Goal: Task Accomplishment & Management: Use online tool/utility

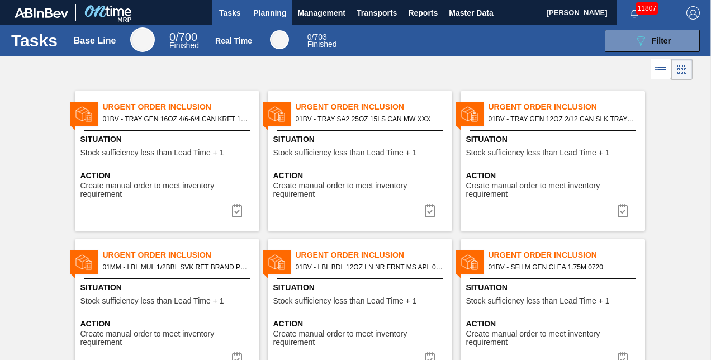
click at [270, 13] on span "Planning" at bounding box center [269, 12] width 33 height 13
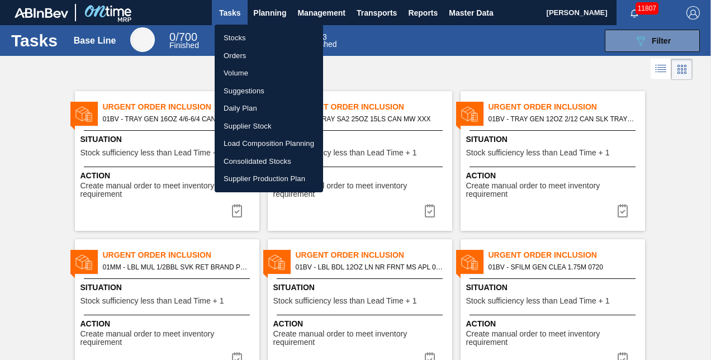
click at [259, 141] on li "Load Composition Planning" at bounding box center [269, 144] width 108 height 18
checkbox input "true"
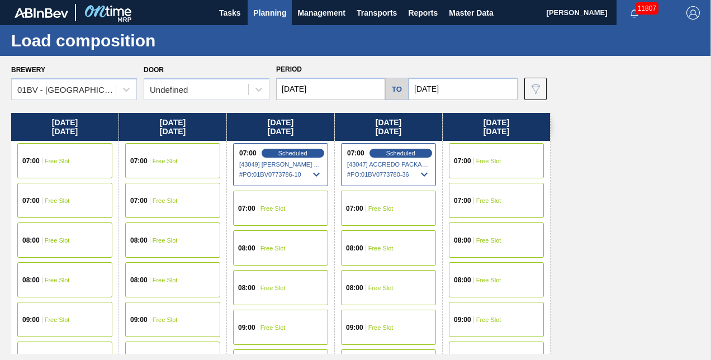
click at [344, 88] on input "[DATE]" at bounding box center [330, 89] width 109 height 22
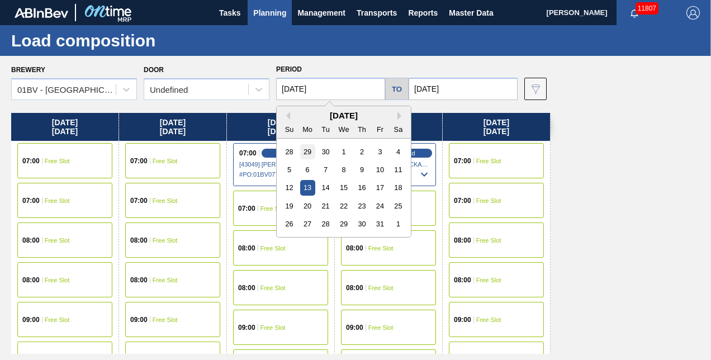
click at [306, 146] on div "29" at bounding box center [307, 151] width 15 height 15
type input "[DATE]"
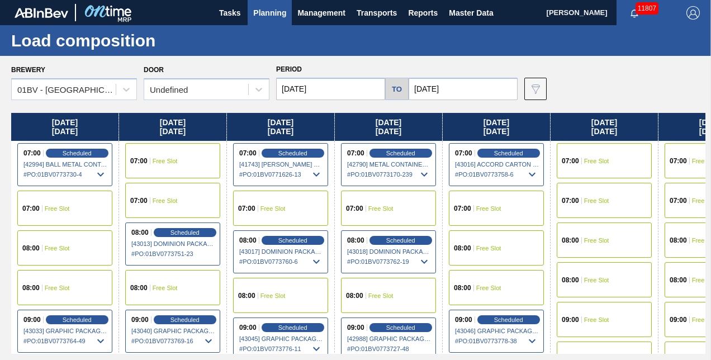
click at [460, 87] on input "[DATE]" at bounding box center [462, 89] width 109 height 22
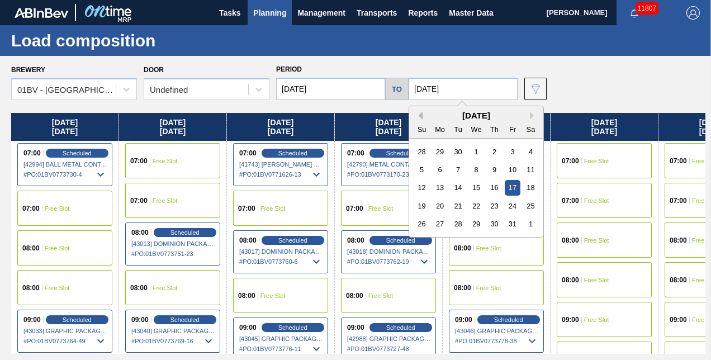
click at [421, 117] on button "Previous Month" at bounding box center [419, 116] width 8 height 8
click at [517, 226] on div "3" at bounding box center [512, 223] width 15 height 15
type input "[DATE]"
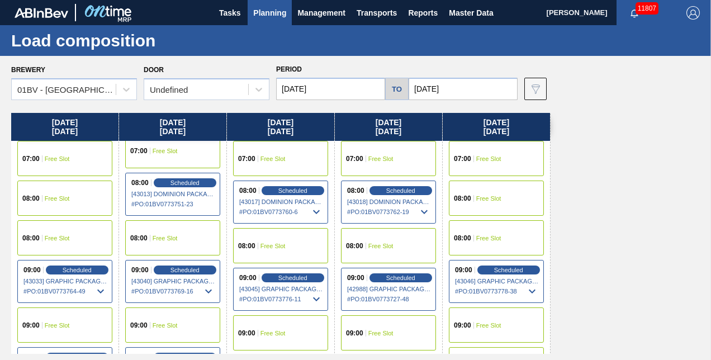
scroll to position [112, 0]
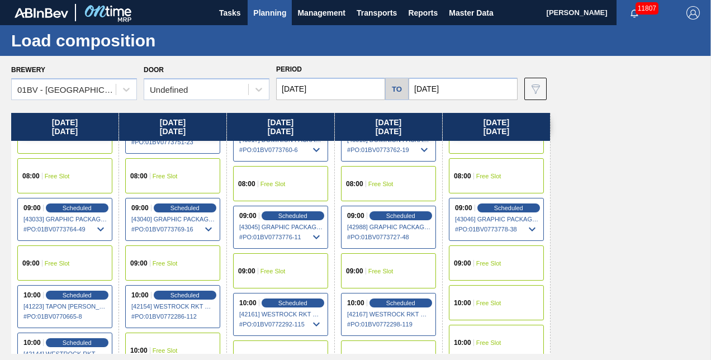
click at [261, 13] on span "Planning" at bounding box center [269, 12] width 33 height 13
click at [268, 12] on span "Planning" at bounding box center [269, 12] width 33 height 13
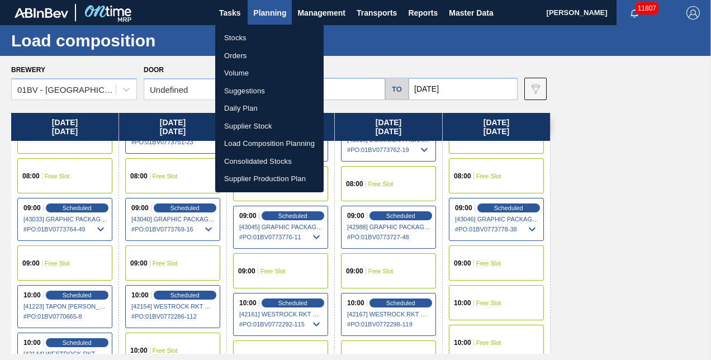
click at [73, 208] on div at bounding box center [355, 180] width 711 height 360
click at [73, 208] on div "Stocks Orders Volume Suggestions Daily Plan Supplier Stock Load Composition Pla…" at bounding box center [355, 180] width 711 height 360
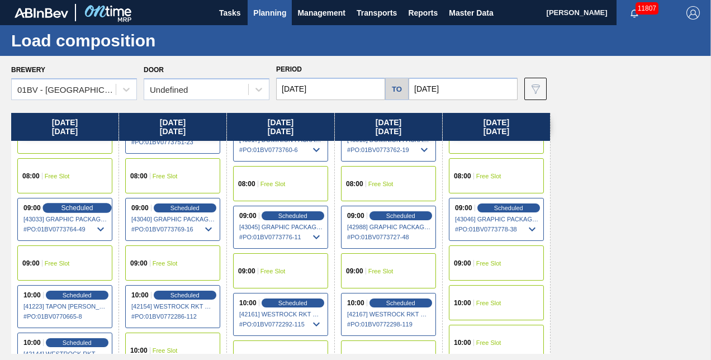
click at [75, 206] on span "Scheduled" at bounding box center [77, 207] width 32 height 7
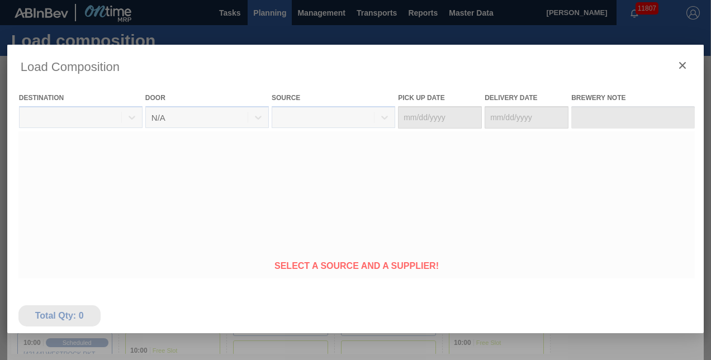
type Date "[DATE]"
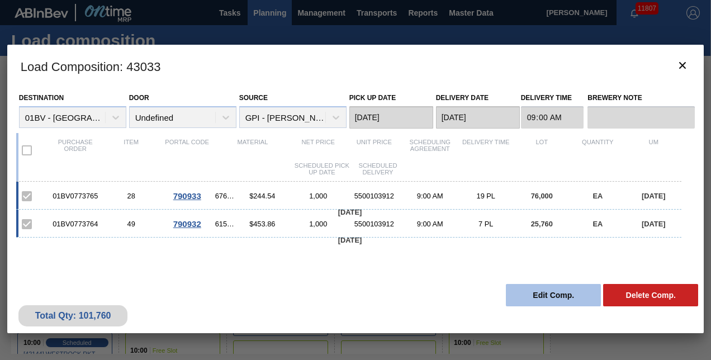
click at [550, 293] on button "Edit Comp." at bounding box center [553, 295] width 95 height 22
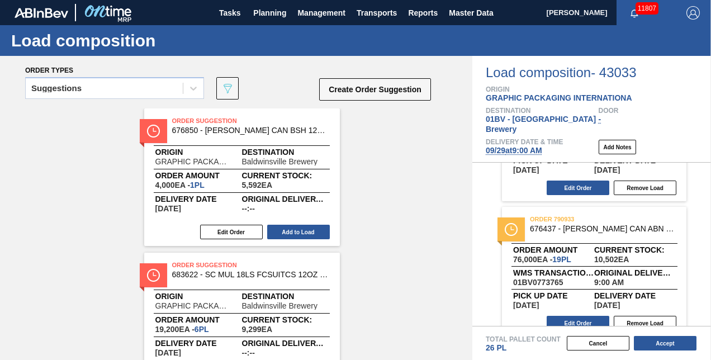
scroll to position [103, 0]
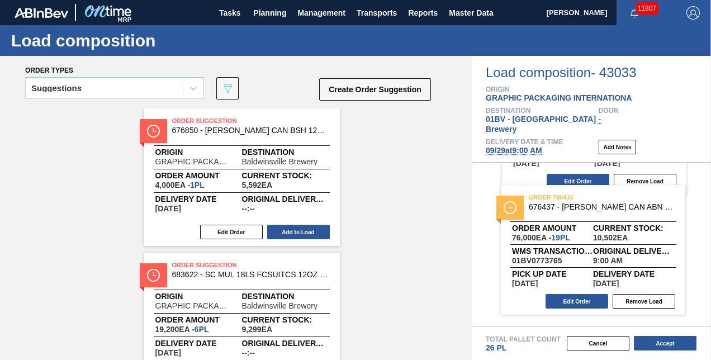
click at [707, 262] on div "order 790932 615325 - [PERSON_NAME] BOT SA2 11.2OZ SNUG 12/11.2 11.2OZ Order am…" at bounding box center [591, 244] width 239 height 163
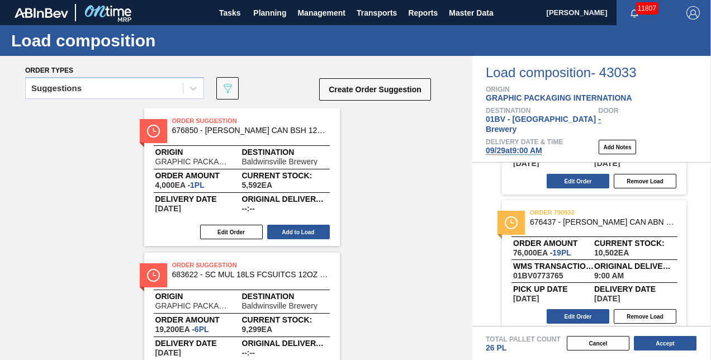
click at [268, 10] on span "Planning" at bounding box center [269, 12] width 33 height 13
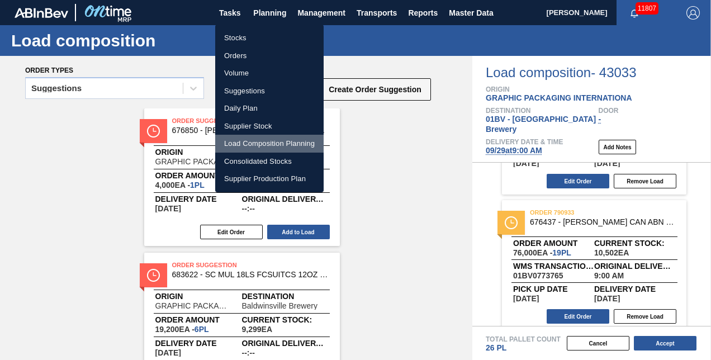
click at [260, 142] on li "Load Composition Planning" at bounding box center [269, 144] width 108 height 18
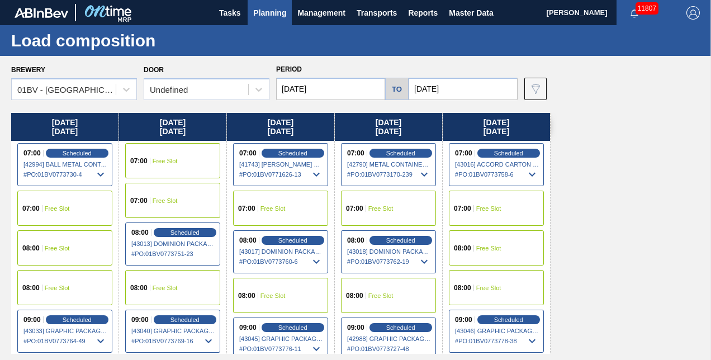
click at [272, 10] on span "Planning" at bounding box center [269, 12] width 33 height 13
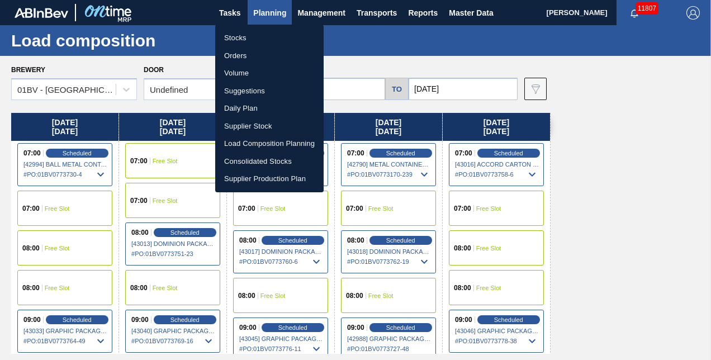
click at [247, 92] on li "Suggestions" at bounding box center [269, 91] width 108 height 18
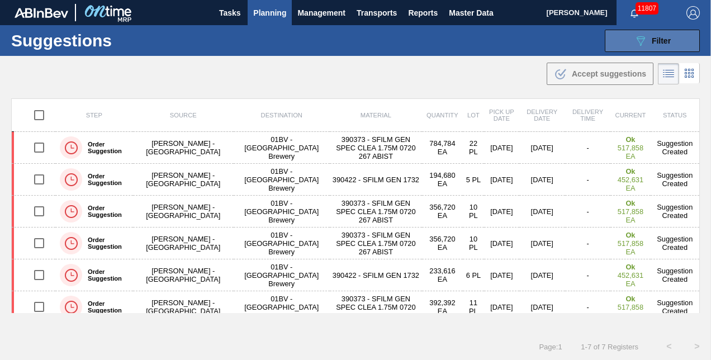
click at [659, 40] on span "Filter" at bounding box center [660, 40] width 19 height 9
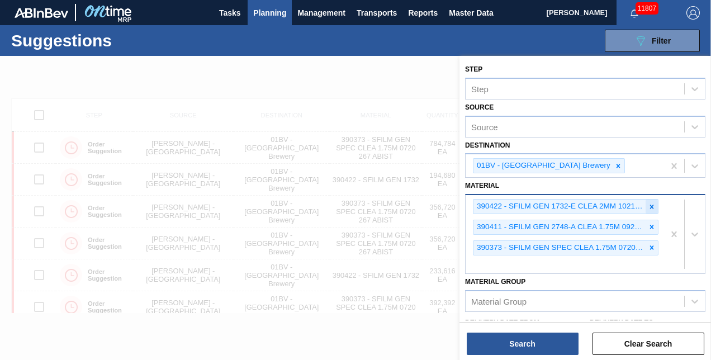
click at [649, 204] on icon at bounding box center [652, 207] width 8 height 8
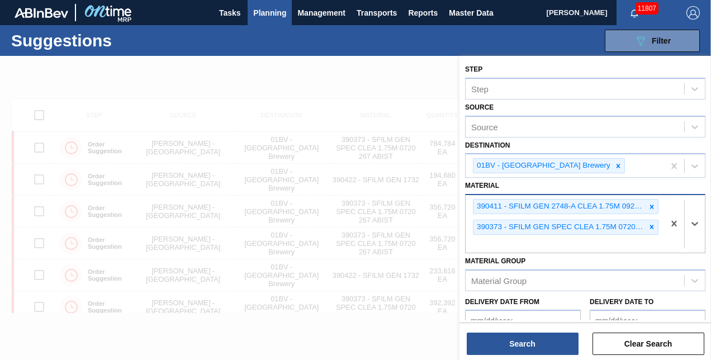
click at [649, 204] on icon at bounding box center [652, 207] width 8 height 8
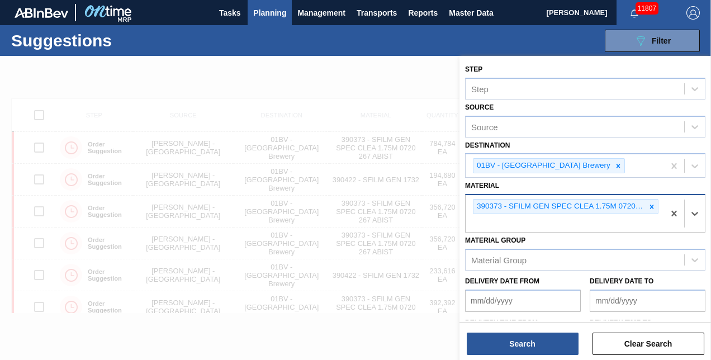
click at [650, 204] on icon at bounding box center [652, 206] width 4 height 4
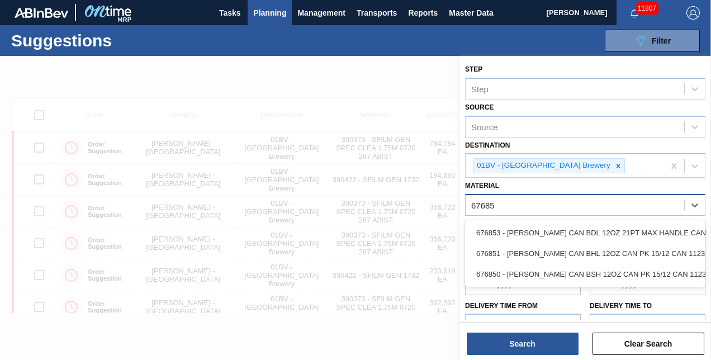
type input "676851"
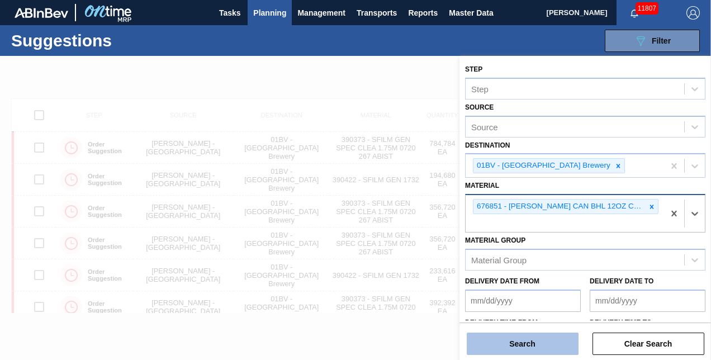
click at [511, 351] on button "Search" at bounding box center [523, 343] width 112 height 22
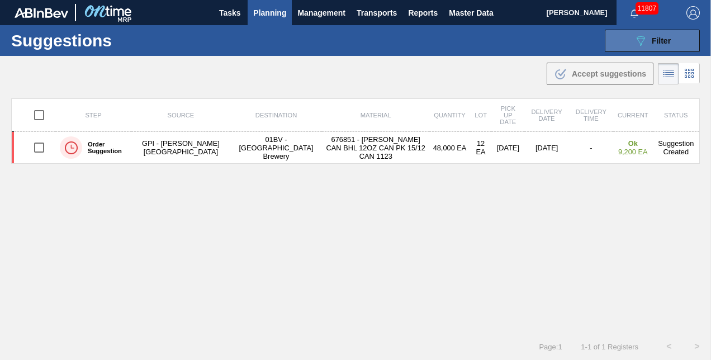
click at [629, 39] on button "089F7B8B-B2A5-4AFE-B5C0-19BA573D28AC Filter" at bounding box center [652, 41] width 95 height 22
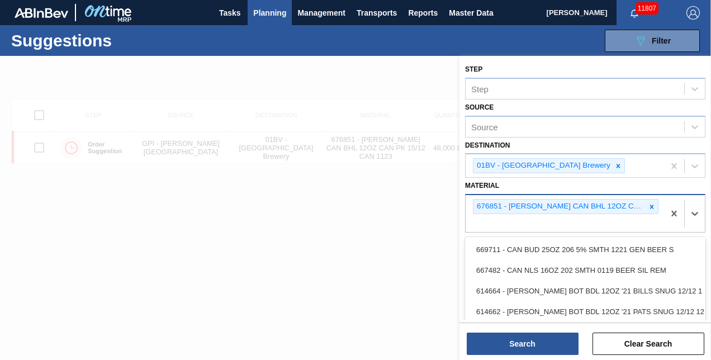
click at [480, 219] on div "676851 - [PERSON_NAME] CAN BHL 12OZ CAN PK 15/12 CAN 1123" at bounding box center [564, 213] width 198 height 37
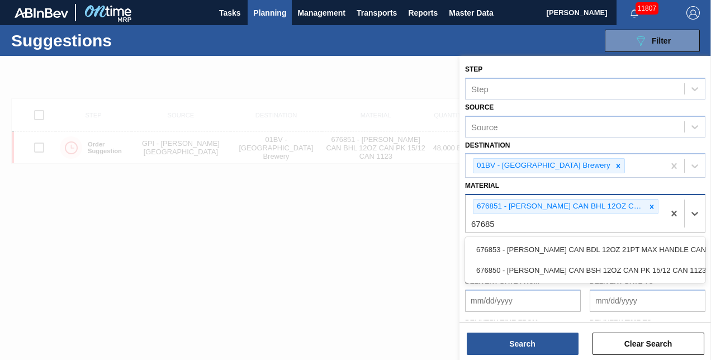
type input "676850"
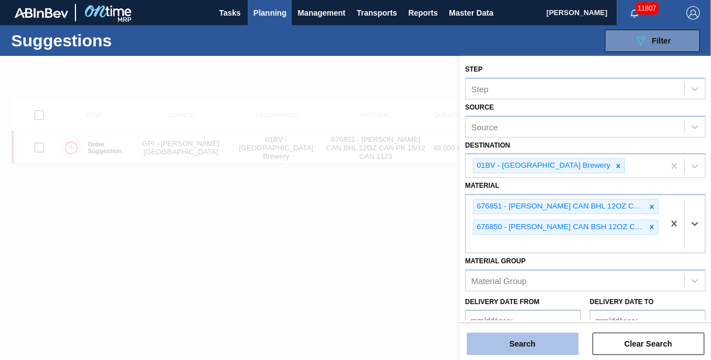
click at [523, 343] on button "Search" at bounding box center [523, 343] width 112 height 22
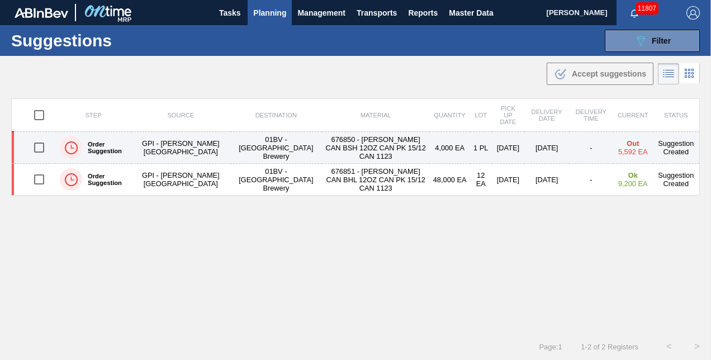
click at [37, 146] on input "checkbox" at bounding box center [38, 147] width 23 height 23
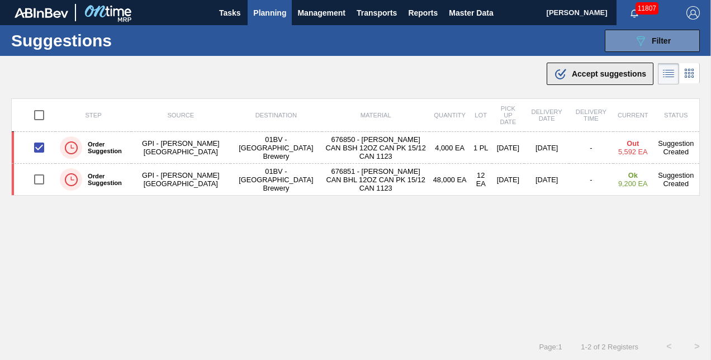
click at [594, 72] on span "Accept suggestions" at bounding box center [609, 73] width 74 height 9
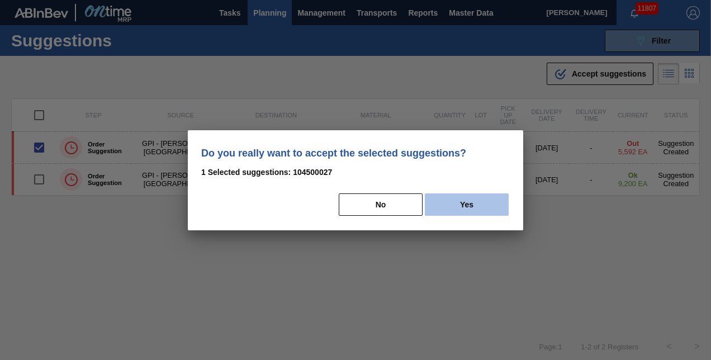
click at [465, 201] on button "Yes" at bounding box center [467, 204] width 84 height 22
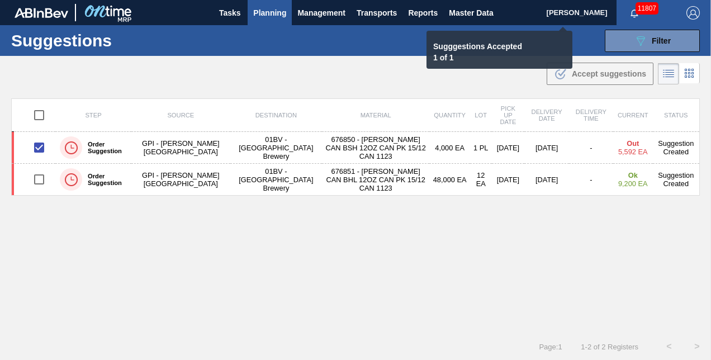
checkbox input "false"
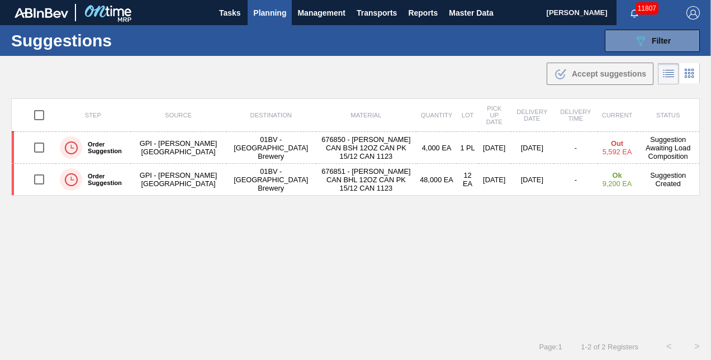
click at [269, 8] on span "Planning" at bounding box center [269, 12] width 33 height 13
click at [261, 13] on span "Planning" at bounding box center [269, 12] width 33 height 13
click at [275, 14] on span "Planning" at bounding box center [269, 12] width 33 height 13
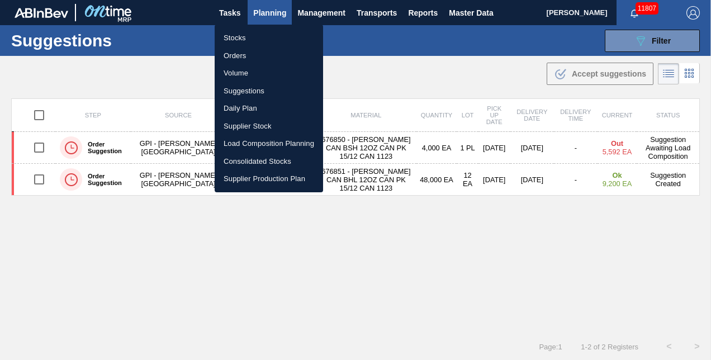
click at [255, 145] on li "Load Composition Planning" at bounding box center [269, 144] width 108 height 18
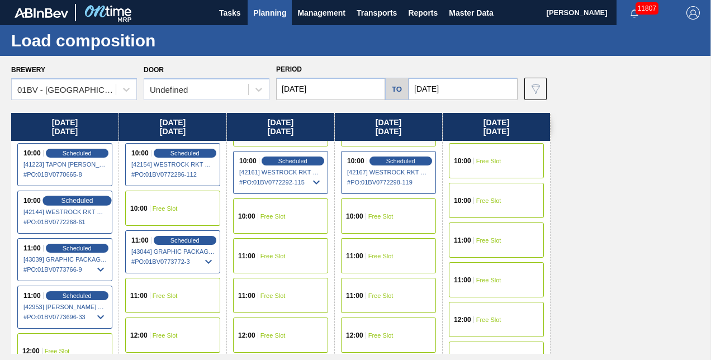
scroll to position [279, 0]
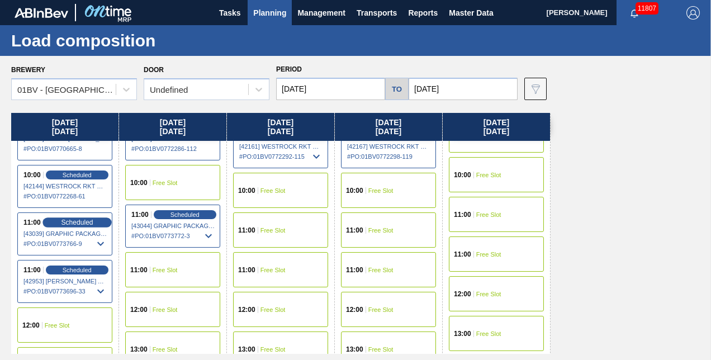
click at [69, 221] on span "Scheduled" at bounding box center [77, 221] width 32 height 7
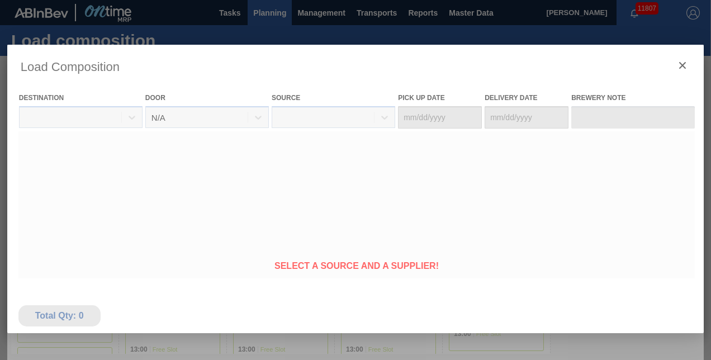
type Date "[DATE]"
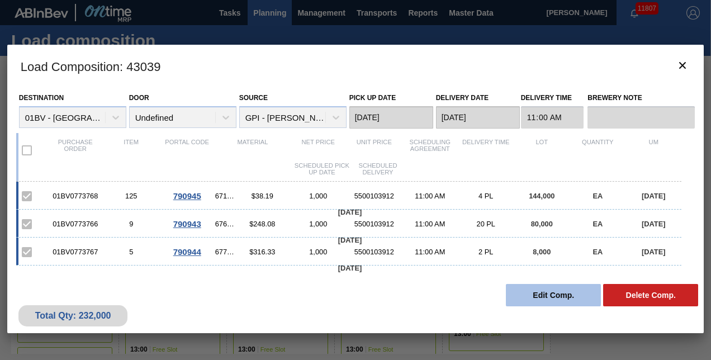
click at [541, 296] on button "Edit Comp." at bounding box center [553, 295] width 95 height 22
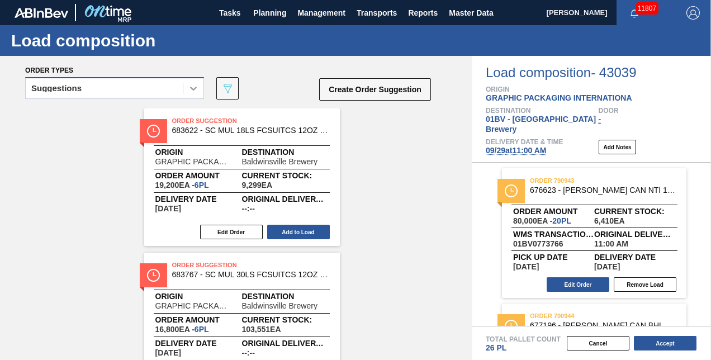
click at [194, 88] on icon at bounding box center [193, 88] width 11 height 11
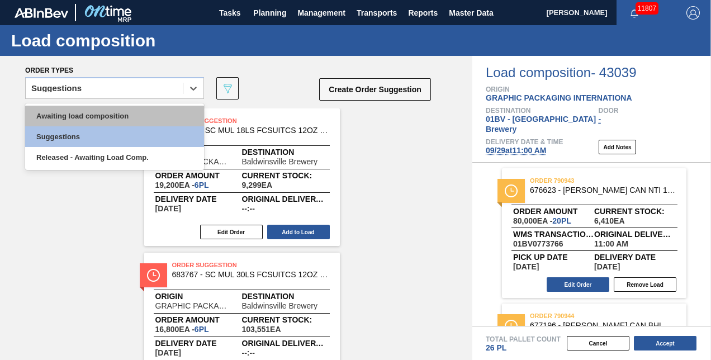
click at [118, 113] on div "Awaiting load composition" at bounding box center [114, 116] width 179 height 21
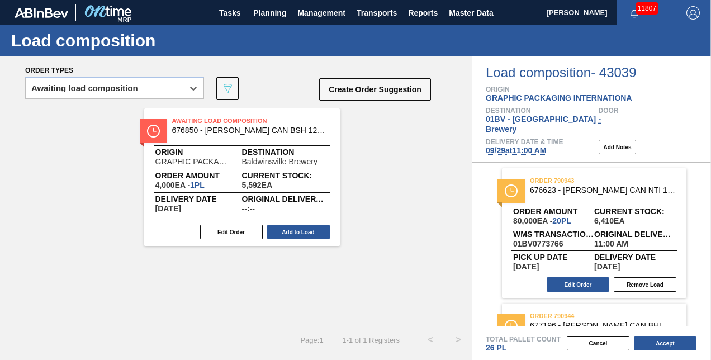
click at [206, 124] on span "Awaiting Load Composition" at bounding box center [250, 120] width 156 height 11
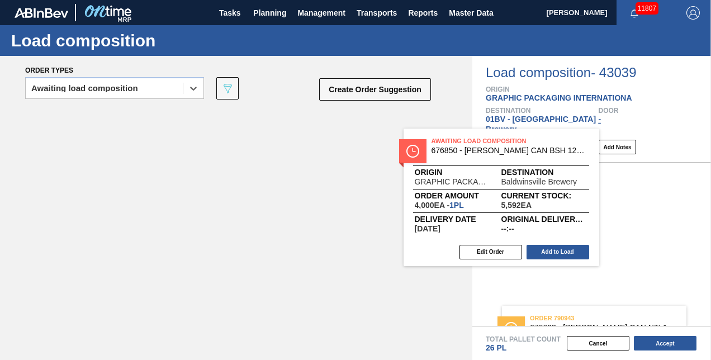
drag, startPoint x: 207, startPoint y: 124, endPoint x: 552, endPoint y: 154, distance: 346.6
click at [552, 154] on div "Order types option Awaiting load composition, selected. Select is focused ,type…" at bounding box center [355, 208] width 711 height 304
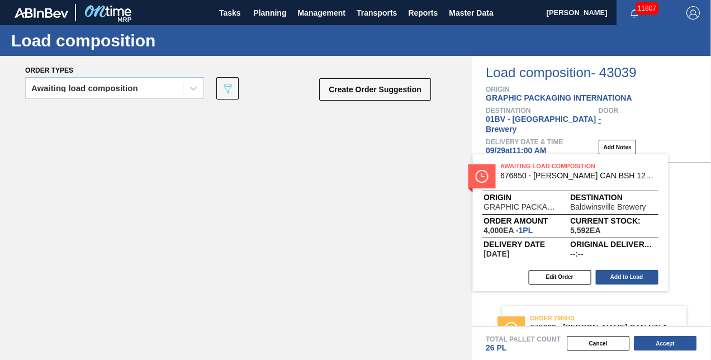
click at [552, 163] on div "order 790943 676623 - [PERSON_NAME] CAN NTI 12OZ CAN PK 15/12 CAN 0123 Order am…" at bounding box center [591, 244] width 239 height 163
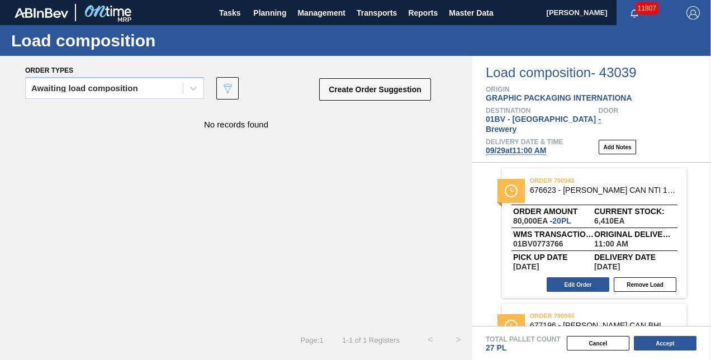
scroll to position [112, 0]
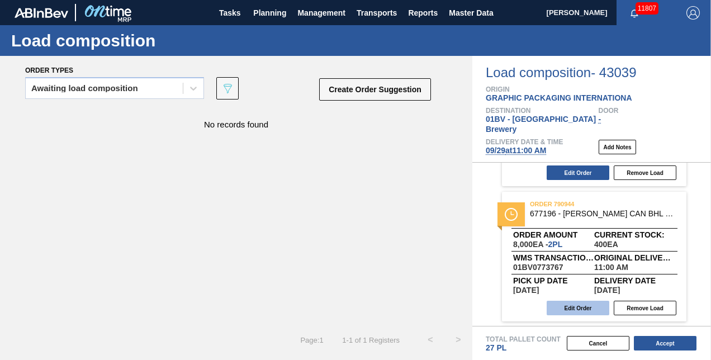
click at [573, 301] on button "Edit Order" at bounding box center [577, 308] width 63 height 15
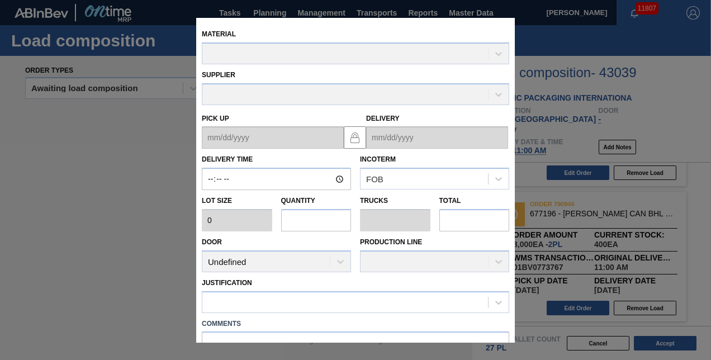
type input "11:00:00"
type input "4,000"
type input "2"
type input "0.064"
type input "8,000"
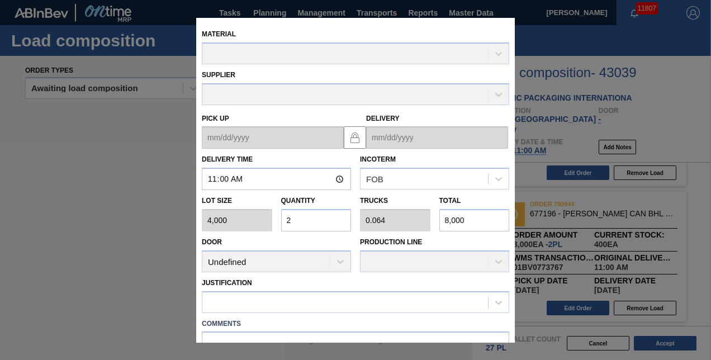
type up "[DATE]"
type input "[DATE]"
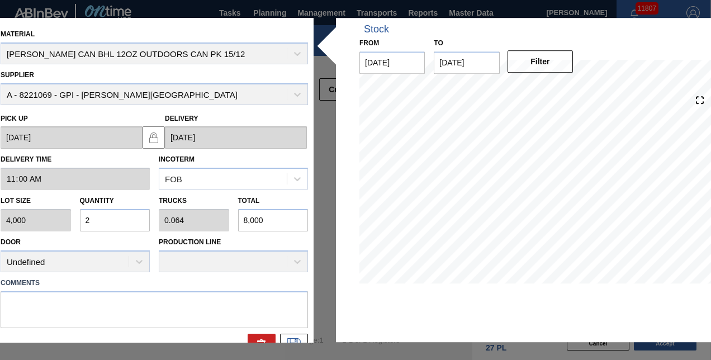
click at [54, 221] on div "Lot size 4,000 Quantity 2 Trucks 0.064 Total 8,000" at bounding box center [154, 210] width 316 height 41
click at [106, 219] on input "2" at bounding box center [115, 220] width 70 height 22
type input "0"
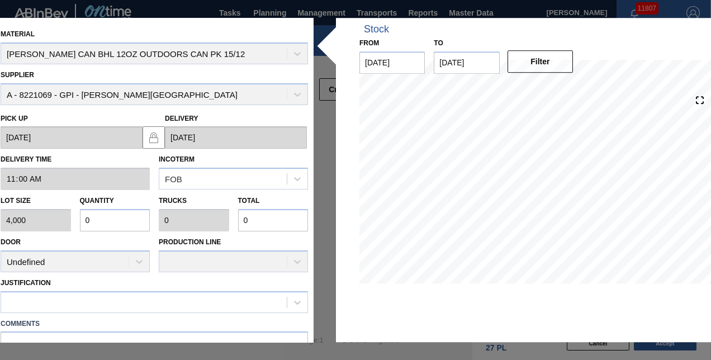
type input "0.001"
type input "5"
type input "0.014"
type input "57"
type input "0.142"
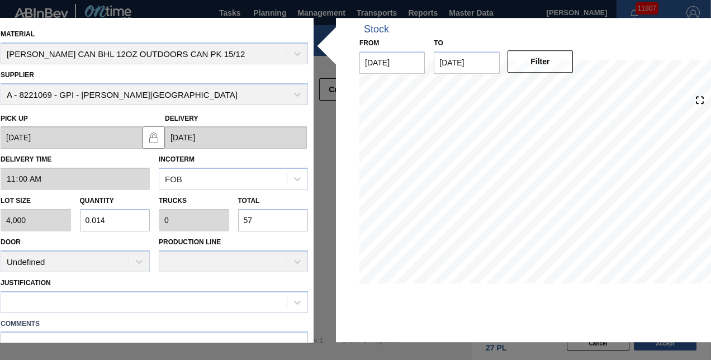
type input "0.005"
type input "570"
type input "1.425"
type input "0.046"
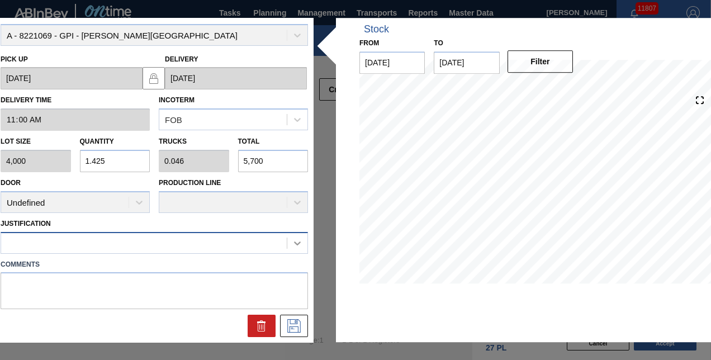
type input "5,700"
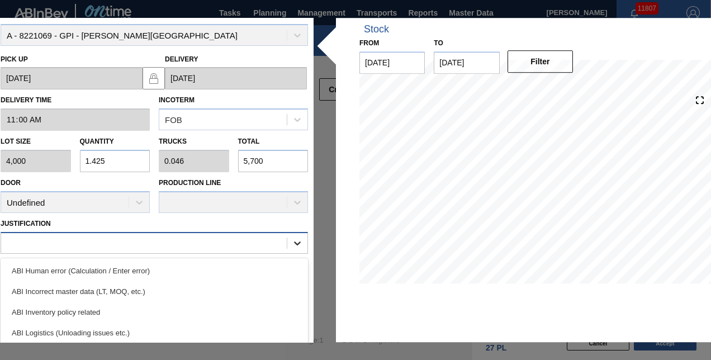
click at [296, 241] on icon at bounding box center [297, 242] width 11 height 11
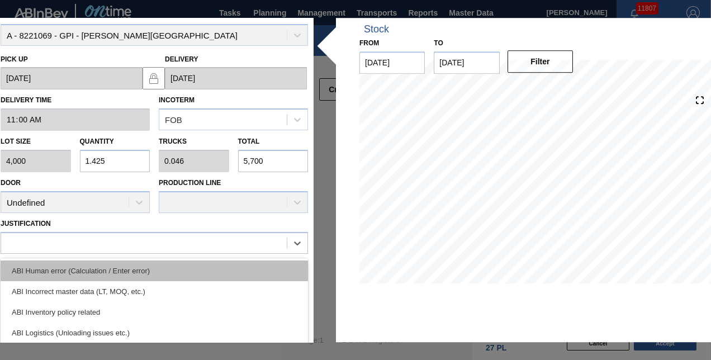
scroll to position [56, 0]
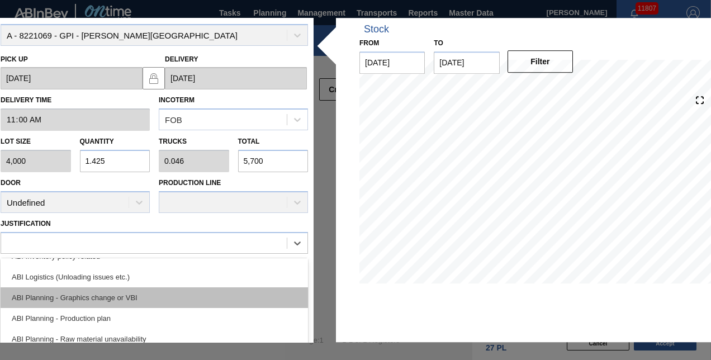
click at [97, 293] on div "ABI Planning - Graphics change or VBI" at bounding box center [154, 297] width 307 height 21
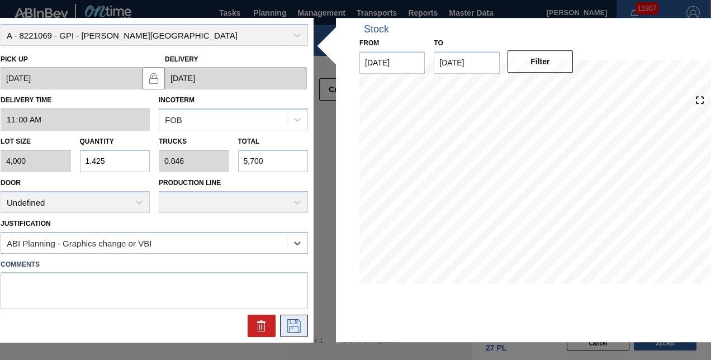
click at [297, 326] on icon at bounding box center [294, 326] width 18 height 13
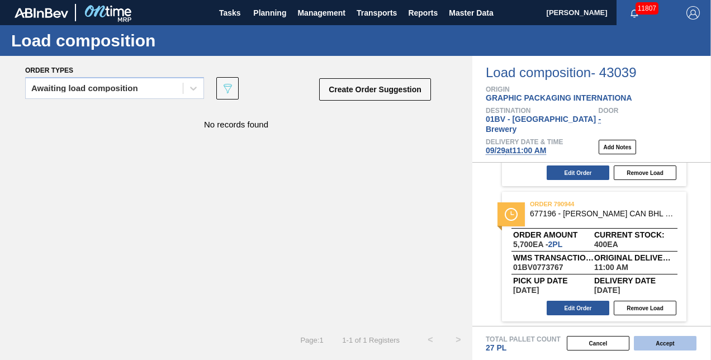
click at [663, 341] on button "Accept" at bounding box center [665, 343] width 63 height 15
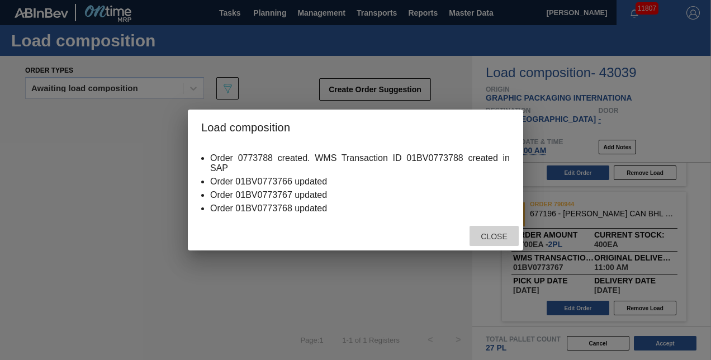
click at [487, 236] on span "Close" at bounding box center [494, 236] width 44 height 9
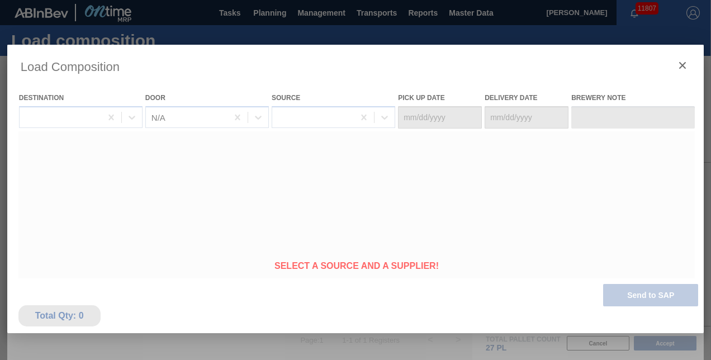
type Date "[DATE]"
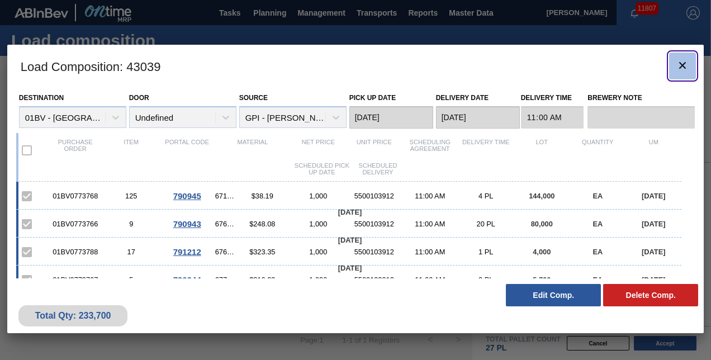
click at [682, 65] on icon "botão de ícone" at bounding box center [682, 65] width 7 height 7
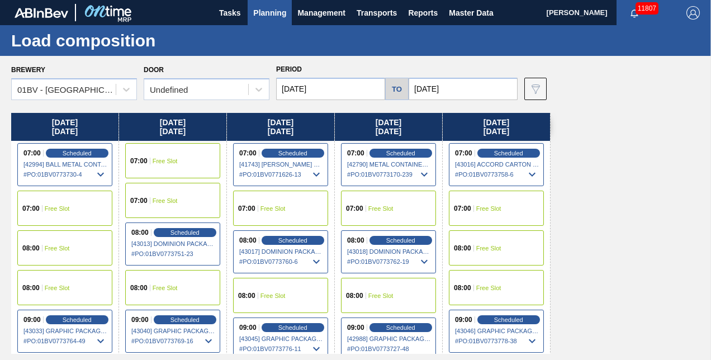
click at [695, 7] on img "button" at bounding box center [692, 12] width 13 height 13
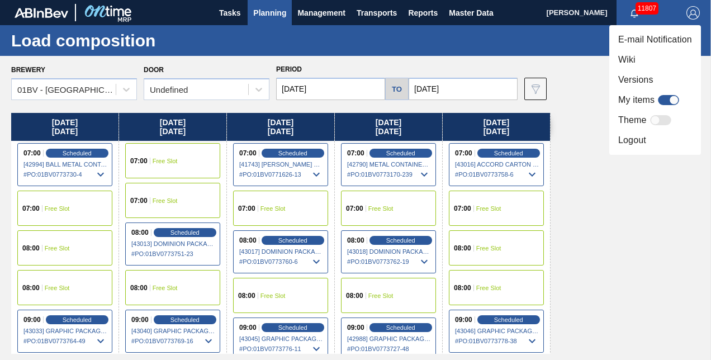
click at [630, 140] on li "Logout" at bounding box center [655, 140] width 92 height 20
